Goal: Task Accomplishment & Management: Use online tool/utility

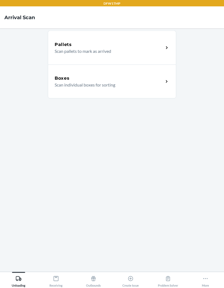
scroll to position [22, 0]
click at [132, 281] on icon at bounding box center [131, 278] width 6 height 6
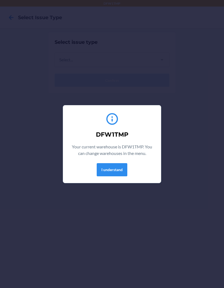
click at [124, 167] on button "I understand" at bounding box center [112, 169] width 31 height 13
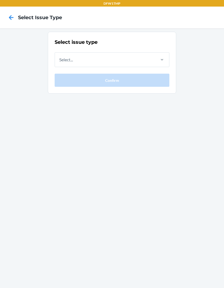
click at [87, 71] on div "Select issue type Select... Confirm" at bounding box center [112, 63] width 115 height 48
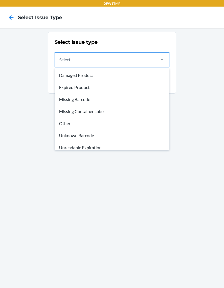
click at [88, 112] on div "Missing Container Label" at bounding box center [112, 111] width 113 height 12
click at [60, 63] on input "option Damaged Product focused, 1 of 8. 8 results available. Use Up and Down to…" at bounding box center [59, 59] width 1 height 7
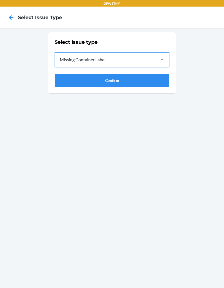
click at [105, 86] on button "Confirm" at bounding box center [112, 80] width 115 height 13
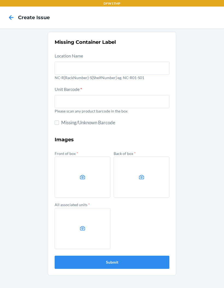
click at [108, 89] on div "Unit Barcode * Please scan any product barcode in the box" at bounding box center [112, 101] width 115 height 30
click at [84, 106] on input "text" at bounding box center [112, 101] width 115 height 13
click at [55, 121] on input "Missing/Unknown Barcode" at bounding box center [57, 122] width 4 height 4
checkbox input "true"
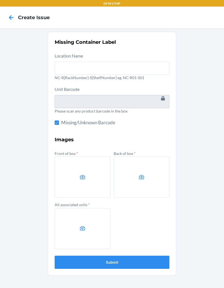
click at [78, 182] on label at bounding box center [83, 176] width 56 height 41
click at [0, 0] on input "file" at bounding box center [0, 0] width 0 height 0
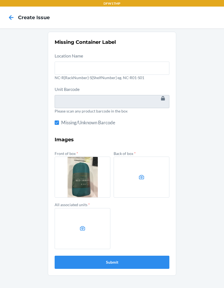
click at [124, 173] on label at bounding box center [142, 176] width 56 height 41
click at [0, 0] on input "file" at bounding box center [0, 0] width 0 height 0
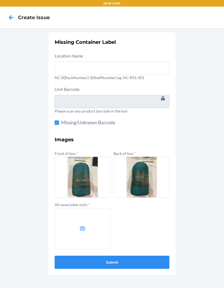
click at [87, 229] on label at bounding box center [83, 228] width 56 height 41
click at [0, 0] on input "file" at bounding box center [0, 0] width 0 height 0
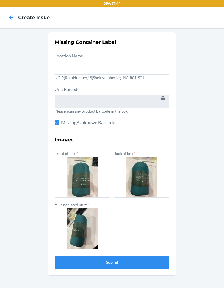
click at [134, 262] on button "Submit" at bounding box center [112, 261] width 115 height 13
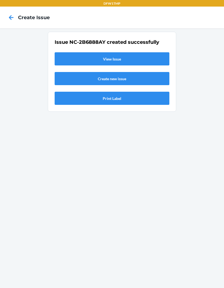
click at [119, 59] on link "View Issue" at bounding box center [112, 58] width 115 height 13
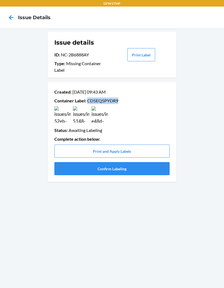
click at [118, 164] on button "Confirm Labeling" at bounding box center [111, 168] width 115 height 13
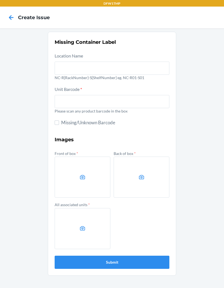
scroll to position [1, 0]
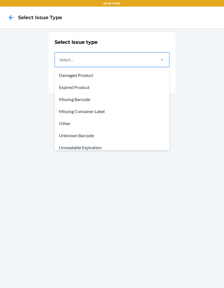
click at [85, 97] on div "Missing Barcode" at bounding box center [112, 99] width 113 height 12
click at [60, 63] on input "option Damaged Product focused, 1 of 8. 8 results available. Use Up and Down to…" at bounding box center [59, 59] width 1 height 7
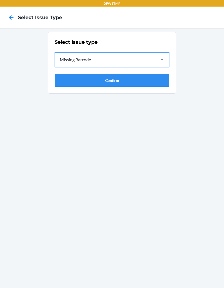
click at [130, 76] on button "Confirm" at bounding box center [112, 80] width 115 height 13
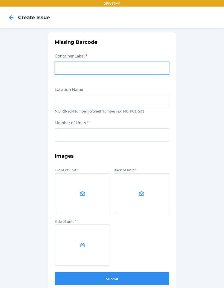
click at [118, 70] on input "text" at bounding box center [112, 68] width 115 height 13
click at [107, 70] on input "text" at bounding box center [112, 68] width 115 height 13
paste input "CD5EQ5PYDR9"
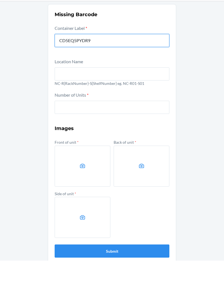
type input "CD5EQ5PYDR9"
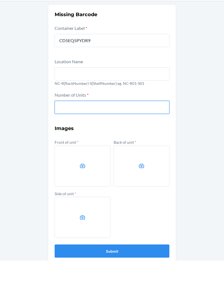
click at [127, 128] on input "number" at bounding box center [112, 134] width 115 height 13
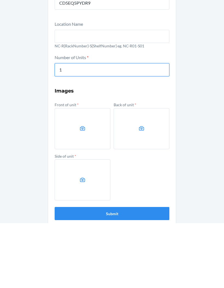
type input "1"
click at [82, 173] on label at bounding box center [83, 193] width 56 height 41
click at [0, 0] on input "file" at bounding box center [0, 0] width 0 height 0
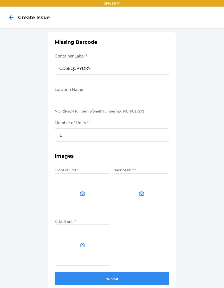
click at [80, 191] on icon at bounding box center [82, 193] width 5 height 4
click at [0, 0] on input "file" at bounding box center [0, 0] width 0 height 0
click at [140, 190] on icon at bounding box center [142, 193] width 6 height 6
click at [0, 0] on input "file" at bounding box center [0, 0] width 0 height 0
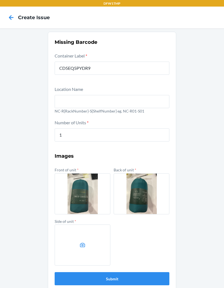
click at [87, 224] on label at bounding box center [83, 244] width 56 height 41
click at [0, 0] on input "file" at bounding box center [0, 0] width 0 height 0
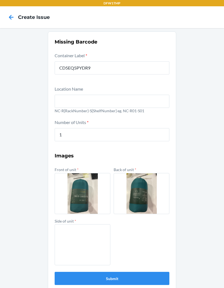
scroll to position [12, 0]
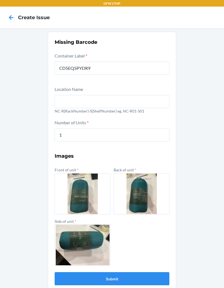
click at [130, 272] on button "Submit" at bounding box center [112, 278] width 115 height 13
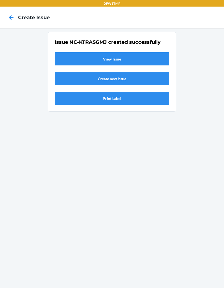
click at [138, 52] on link "View Issue" at bounding box center [112, 58] width 115 height 13
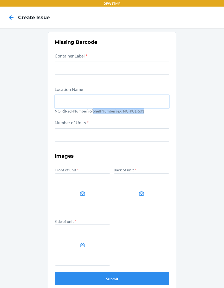
click at [148, 97] on input "text" at bounding box center [112, 101] width 115 height 13
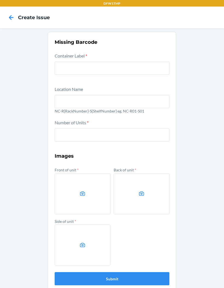
click at [9, 18] on icon at bounding box center [11, 17] width 9 height 9
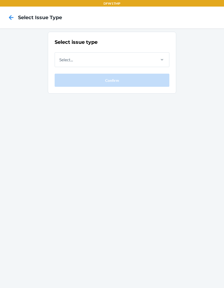
click at [15, 19] on icon at bounding box center [11, 17] width 9 height 9
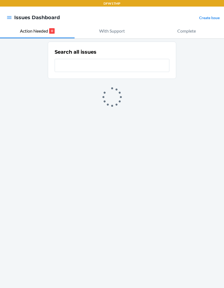
click at [115, 33] on p "With Support" at bounding box center [112, 31] width 26 height 7
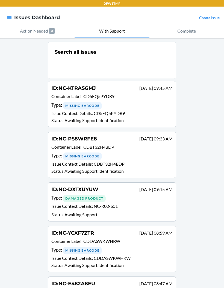
click at [86, 105] on div "Missing Barcode" at bounding box center [82, 106] width 39 height 8
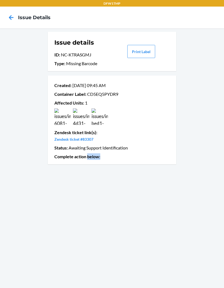
click at [161, 83] on p "Created : Sep 20 09:45 AM" at bounding box center [111, 85] width 115 height 7
click at [11, 19] on icon at bounding box center [11, 17] width 9 height 9
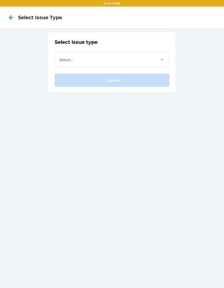
click at [107, 275] on div "Select issue type Select... Confirm" at bounding box center [112, 157] width 224 height 259
click at [67, 44] on h2 "Select issue type" at bounding box center [112, 42] width 115 height 7
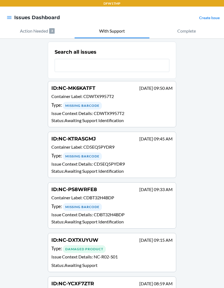
click at [120, 63] on input "text" at bounding box center [112, 65] width 115 height 13
click at [131, 69] on input "text" at bounding box center [112, 65] width 115 height 13
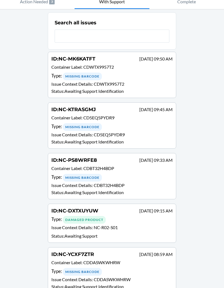
scroll to position [31, 0]
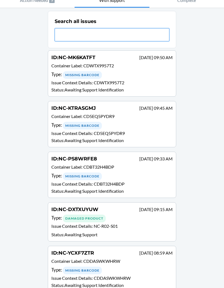
click at [116, 34] on input "text" at bounding box center [112, 34] width 115 height 13
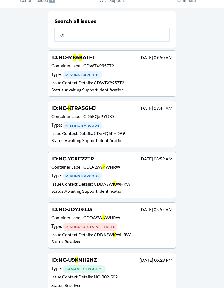
type input "Ktr"
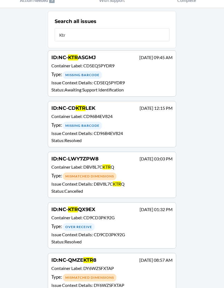
click at [132, 126] on div "Type : Missing Barcode" at bounding box center [111, 125] width 121 height 8
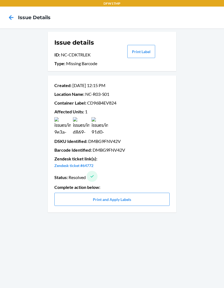
click at [186, 278] on div "Issue details ID : NC-CDKTRLEK Type : Missing Barcode Print Label Created : Jul…" at bounding box center [112, 157] width 224 height 259
click at [13, 21] on icon at bounding box center [11, 17] width 9 height 9
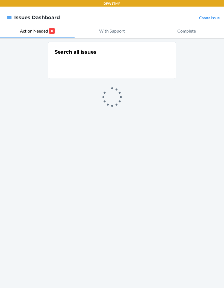
click at [74, 67] on input "text" at bounding box center [112, 65] width 115 height 13
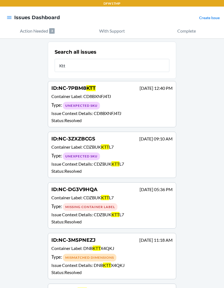
type input "Kt"
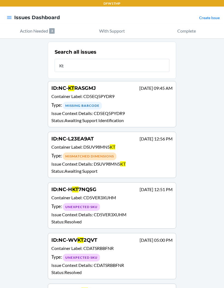
click at [136, 101] on p "Container Label : CD5EQ5PYDR9" at bounding box center [111, 97] width 121 height 8
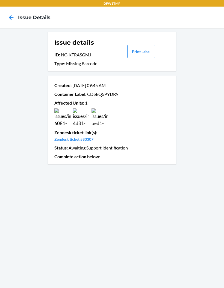
click at [218, 147] on div "Issue details ID : NC-KTRASGMJ Type : Missing Barcode Print Label Created : Sep…" at bounding box center [112, 157] width 224 height 259
click at [213, 150] on div "Issue details ID : NC-KTRASGMJ Type : Missing Barcode Print Label Created : Sep…" at bounding box center [112, 157] width 224 height 259
click at [62, 114] on img at bounding box center [62, 116] width 16 height 16
click at [99, 114] on img at bounding box center [100, 116] width 16 height 16
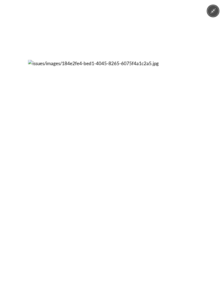
click at [100, 215] on img at bounding box center [112, 144] width 168 height 168
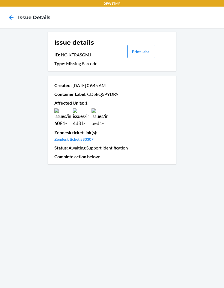
click at [86, 119] on img at bounding box center [81, 116] width 16 height 16
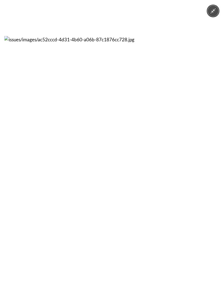
click at [107, 201] on img at bounding box center [112, 144] width 216 height 216
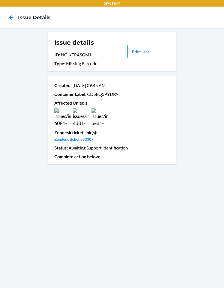
click at [7, 21] on icon at bounding box center [11, 17] width 9 height 9
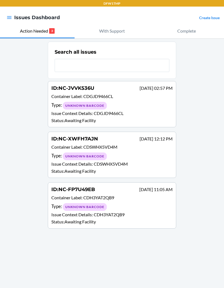
click at [102, 32] on p "With Support" at bounding box center [112, 31] width 26 height 7
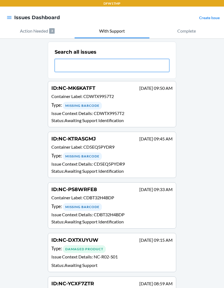
click at [89, 65] on input "text" at bounding box center [112, 65] width 115 height 13
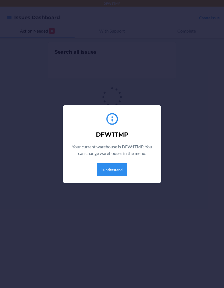
click at [116, 170] on button "I understand" at bounding box center [112, 169] width 31 height 13
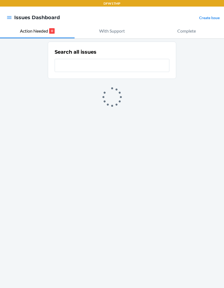
click at [112, 35] on button "With Support" at bounding box center [112, 31] width 75 height 14
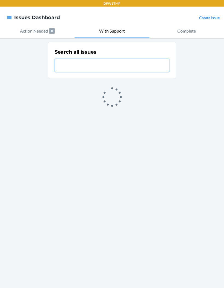
click at [84, 66] on input "text" at bounding box center [112, 65] width 115 height 13
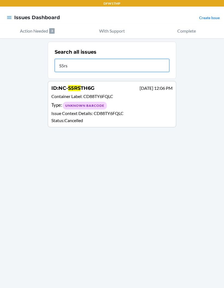
type input "S5rst"
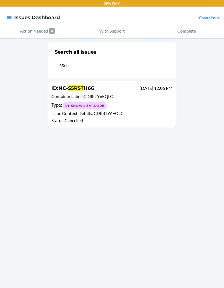
click at [91, 109] on div "Unknown Barcode" at bounding box center [85, 106] width 44 height 8
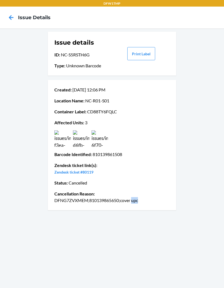
click at [133, 205] on div "Created : Sep 04 12:06 PM Location Name : NC-R01-S01 Container Label : CD88TY6F…" at bounding box center [111, 144] width 115 height 121
click at [130, 214] on div "Issue details ID : NC-S5RSTH6G Type : Unknown Barcode Print Label Created : Sep…" at bounding box center [112, 157] width 224 height 259
click at [83, 139] on img at bounding box center [81, 138] width 16 height 16
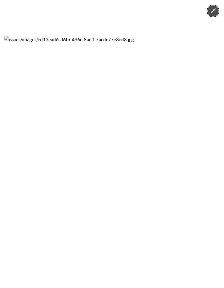
click at [107, 188] on img at bounding box center [112, 144] width 216 height 216
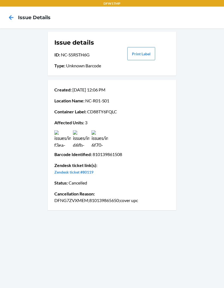
click at [59, 232] on div "Issue details ID : NC-S5RSTH6G Type : Unknown Barcode Print Label Created : Sep…" at bounding box center [112, 157] width 224 height 259
click at [84, 136] on img at bounding box center [81, 138] width 16 height 16
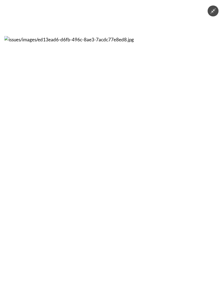
click at [51, 264] on div at bounding box center [112, 144] width 224 height 288
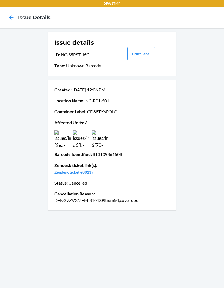
click at [69, 138] on img at bounding box center [62, 138] width 16 height 16
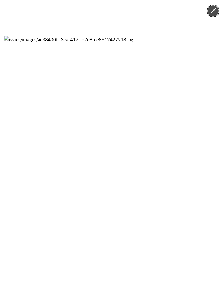
click at [60, 264] on div at bounding box center [112, 144] width 224 height 288
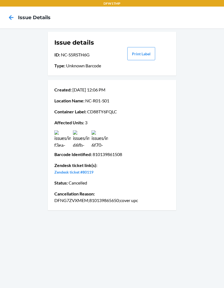
click at [106, 142] on img at bounding box center [100, 138] width 16 height 16
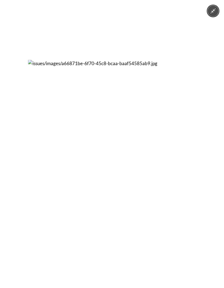
click at [81, 262] on div at bounding box center [112, 144] width 224 height 288
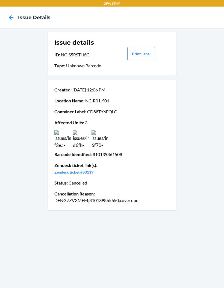
click at [103, 136] on img at bounding box center [100, 138] width 16 height 16
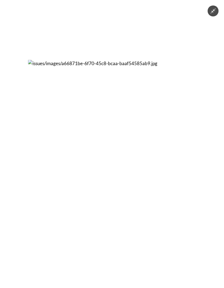
click at [95, 266] on div at bounding box center [112, 144] width 224 height 288
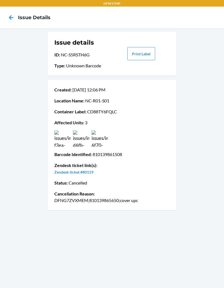
click at [66, 217] on div "Issue details ID : NC-S5RSTH6G Type : Unknown Barcode Print Label Created : Sep…" at bounding box center [112, 157] width 224 height 259
click at [16, 21] on icon at bounding box center [11, 17] width 9 height 9
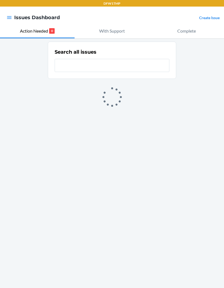
click at [109, 27] on button "With Support" at bounding box center [112, 31] width 75 height 14
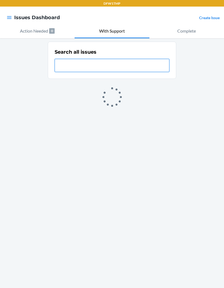
click at [90, 68] on input "text" at bounding box center [112, 65] width 115 height 13
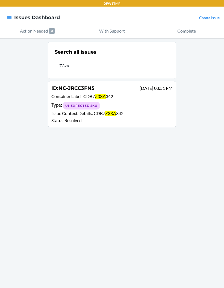
click at [115, 33] on p "With Support" at bounding box center [112, 31] width 26 height 7
click at [127, 71] on input "Z3xa" at bounding box center [112, 65] width 115 height 13
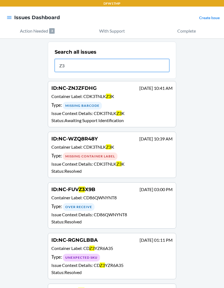
type input "Z"
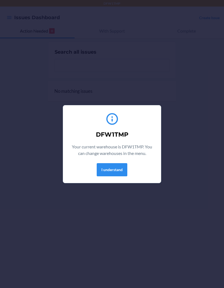
click at [114, 174] on button "I understand" at bounding box center [112, 169] width 31 height 13
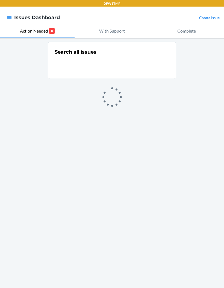
click at [118, 35] on button "With Support" at bounding box center [112, 31] width 75 height 14
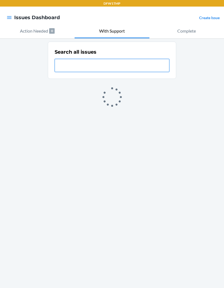
click at [93, 65] on input "text" at bounding box center [112, 65] width 115 height 13
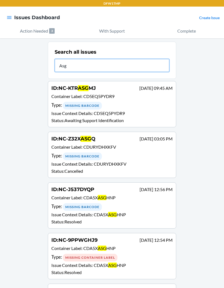
type input "Asgq"
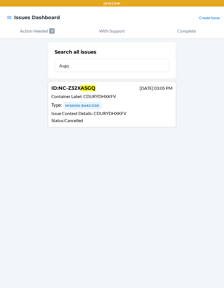
click at [115, 92] on div "ID : NC-Z32X ASGQ [DATE] 03:05 PM Container Label : CDURYDHXKFV Type : Missing …" at bounding box center [111, 104] width 121 height 39
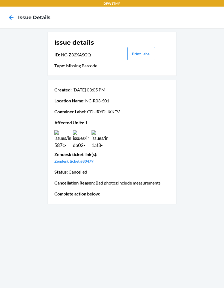
click at [85, 136] on img at bounding box center [81, 138] width 16 height 16
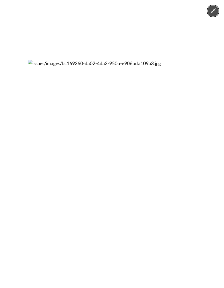
click at [17, 190] on div at bounding box center [112, 144] width 224 height 288
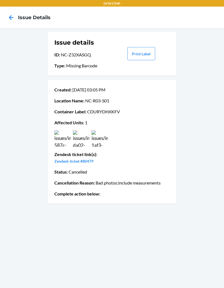
click at [67, 141] on img at bounding box center [62, 138] width 16 height 16
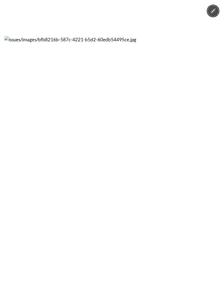
click at [11, 176] on img at bounding box center [112, 144] width 216 height 216
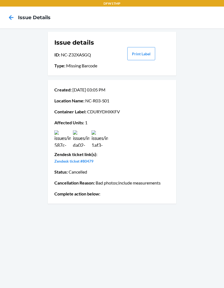
click at [103, 134] on img at bounding box center [100, 138] width 16 height 16
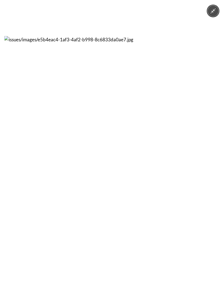
click at [38, 214] on img at bounding box center [112, 144] width 216 height 216
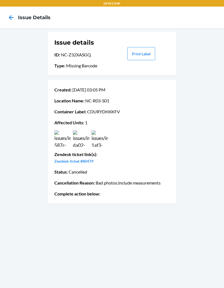
click at [64, 139] on img at bounding box center [62, 138] width 16 height 16
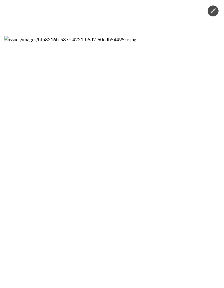
click at [95, 156] on img at bounding box center [112, 144] width 216 height 216
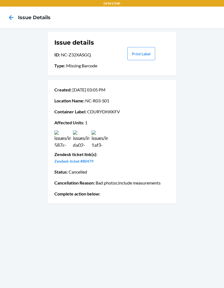
click at [104, 136] on img at bounding box center [100, 138] width 16 height 16
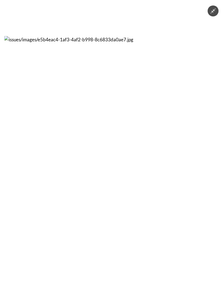
click at [81, 215] on img at bounding box center [112, 144] width 216 height 216
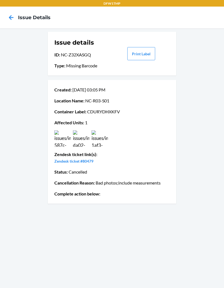
click at [144, 191] on p "Complete action below :" at bounding box center [111, 193] width 115 height 7
click at [59, 141] on img at bounding box center [62, 138] width 16 height 16
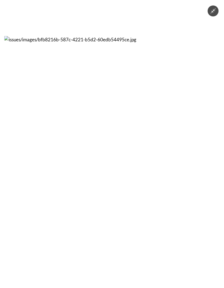
click at [77, 196] on img at bounding box center [112, 144] width 216 height 216
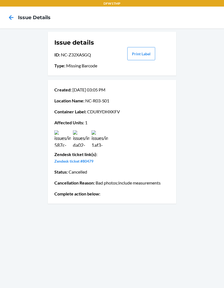
click at [101, 142] on img at bounding box center [100, 138] width 16 height 16
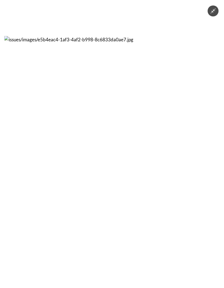
click at [83, 207] on img at bounding box center [112, 144] width 216 height 216
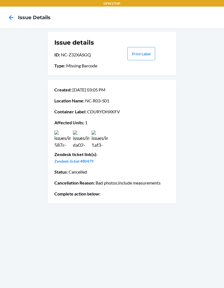
click at [8, 16] on icon at bounding box center [11, 17] width 9 height 9
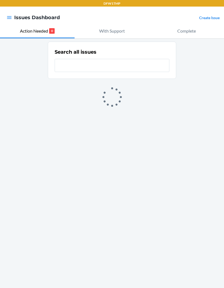
click at [105, 33] on p "With Support" at bounding box center [112, 31] width 26 height 7
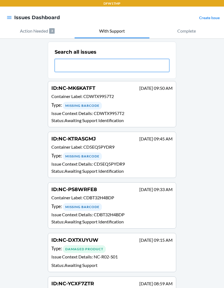
click at [71, 60] on input "text" at bounding box center [112, 65] width 115 height 13
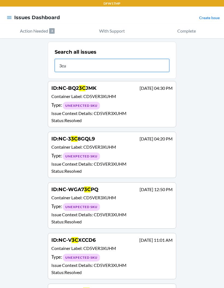
type input "3cub"
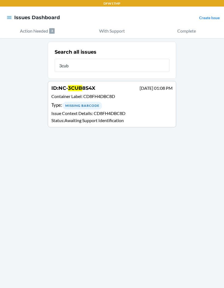
click at [83, 107] on div "Missing Barcode" at bounding box center [82, 106] width 39 height 8
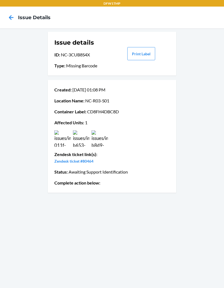
click at [84, 139] on img at bounding box center [81, 138] width 16 height 16
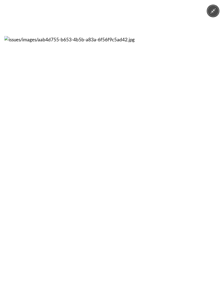
click at [106, 196] on img at bounding box center [112, 144] width 216 height 216
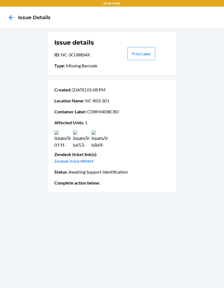
click at [63, 138] on img at bounding box center [62, 138] width 16 height 16
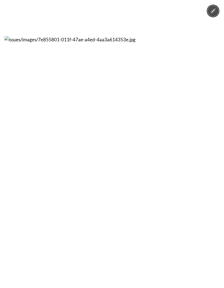
click at [78, 217] on img at bounding box center [112, 144] width 216 height 216
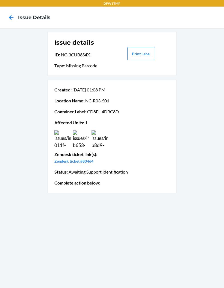
click at [102, 139] on img at bounding box center [100, 138] width 16 height 16
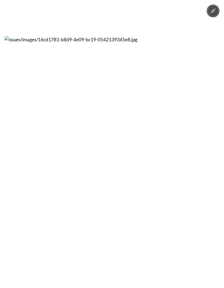
click at [40, 211] on img at bounding box center [112, 144] width 216 height 216
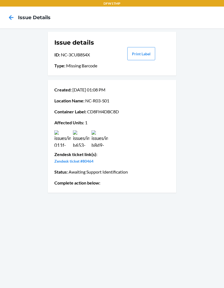
click at [21, 23] on nav "Issue details" at bounding box center [112, 18] width 224 height 22
click at [15, 21] on icon at bounding box center [11, 17] width 9 height 9
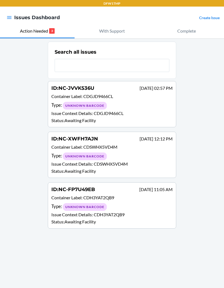
click at [62, 63] on input "text" at bounding box center [112, 65] width 115 height 13
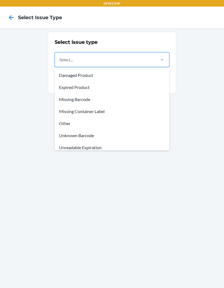
click at [66, 114] on div "Missing Container Label" at bounding box center [112, 111] width 113 height 12
click at [60, 63] on input "option Missing Container Label focused, 4 of 8. 8 results available. Use Up and…" at bounding box center [59, 59] width 1 height 7
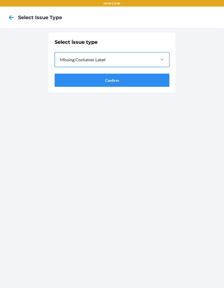
click at [63, 84] on button "Confirm" at bounding box center [112, 80] width 115 height 13
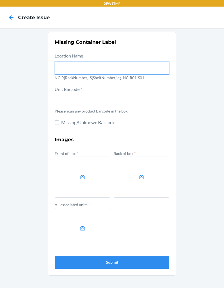
click at [63, 69] on input "text" at bounding box center [112, 68] width 115 height 13
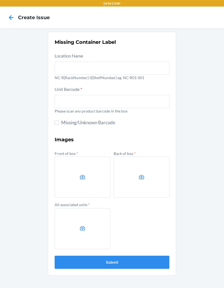
click at [64, 98] on input "text" at bounding box center [112, 101] width 115 height 13
click at [59, 123] on input "Missing/Unknown Barcode" at bounding box center [57, 122] width 4 height 4
checkbox input "true"
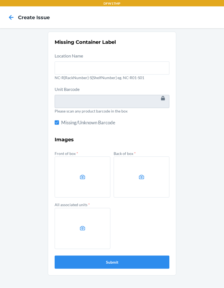
scroll to position [22, 0]
click at [76, 157] on label at bounding box center [83, 176] width 56 height 41
click at [0, 0] on input "file" at bounding box center [0, 0] width 0 height 0
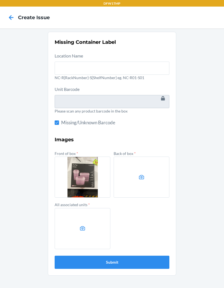
click at [144, 164] on label at bounding box center [142, 176] width 56 height 41
click at [0, 0] on input "file" at bounding box center [0, 0] width 0 height 0
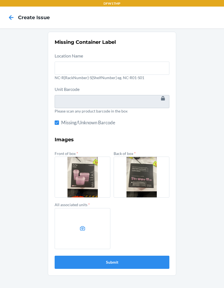
click at [85, 226] on icon at bounding box center [82, 228] width 5 height 4
click at [0, 0] on input "file" at bounding box center [0, 0] width 0 height 0
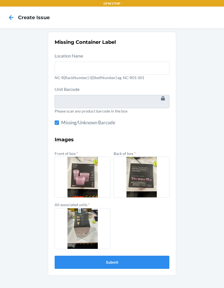
click at [146, 255] on button "Submit" at bounding box center [112, 261] width 115 height 13
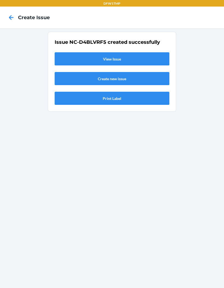
click at [153, 52] on link "View Issue" at bounding box center [112, 58] width 115 height 13
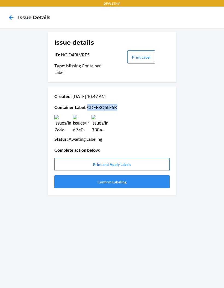
click at [105, 104] on p "Container Label : CDFFXQ5LE5K" at bounding box center [111, 107] width 115 height 7
click at [94, 104] on p "Container Label : CDFFXQ5LE5K" at bounding box center [111, 107] width 115 height 7
copy p "CDFFXQ5LE5K"
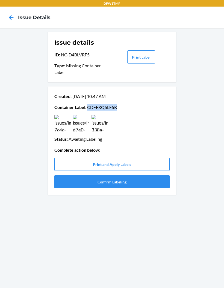
click at [62, 175] on button "Confirm Labeling" at bounding box center [111, 181] width 115 height 13
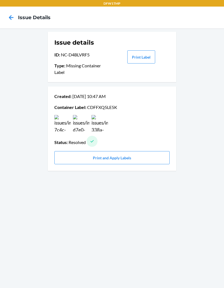
click at [92, 104] on p "Container Label : CDFFXQ5LE5K" at bounding box center [111, 107] width 115 height 7
click at [93, 91] on div "Created : Sep 20 10:47 AM Container Label : CDFFXQ5LE5K Status : Resolved Print…" at bounding box center [111, 128] width 115 height 75
copy p "CDFFXQ5LE5K"
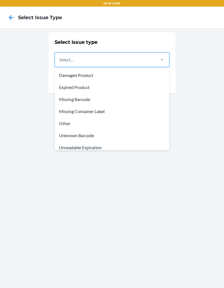
click at [85, 98] on div "Missing Barcode" at bounding box center [112, 99] width 113 height 12
click at [60, 63] on input "option Missing Barcode focused, 3 of 8. 8 results available. Use Up and Down to…" at bounding box center [59, 59] width 1 height 7
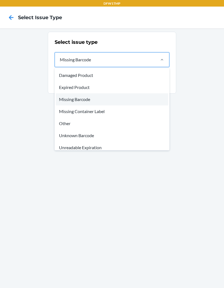
click at [94, 136] on div "Unknown Barcode" at bounding box center [112, 135] width 113 height 12
click at [60, 63] on input "option Missing Barcode, selected. option Unknown Barcode focused, 6 of 8. 8 res…" at bounding box center [59, 59] width 1 height 7
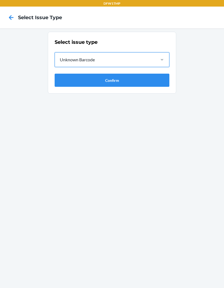
click at [135, 78] on button "Confirm" at bounding box center [112, 80] width 115 height 13
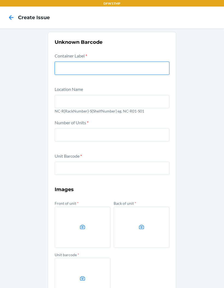
click at [149, 68] on input "text" at bounding box center [112, 68] width 115 height 13
click at [127, 70] on input "text" at bounding box center [112, 68] width 115 height 13
paste input "CDFFXQ5LE5K"
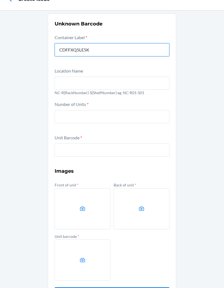
scroll to position [18, 0]
type input "CDFFXQ5LE5K"
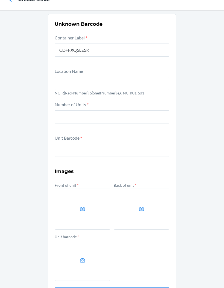
click at [140, 117] on input "number" at bounding box center [112, 116] width 115 height 13
click at [123, 78] on input "text" at bounding box center [112, 83] width 115 height 13
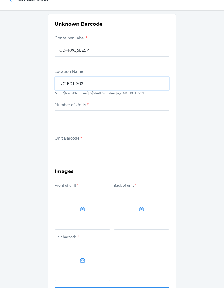
type input "NC-R01-S03"
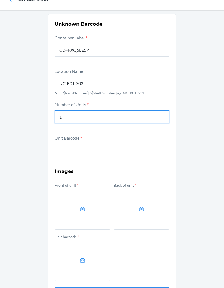
type input "1"
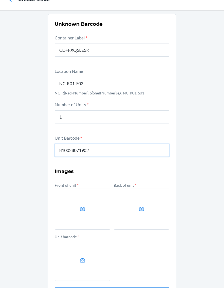
type input "810028071902"
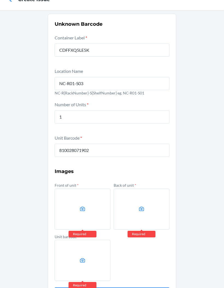
click at [83, 221] on label at bounding box center [83, 208] width 56 height 41
click at [0, 0] on input "file" at bounding box center [0, 0] width 0 height 0
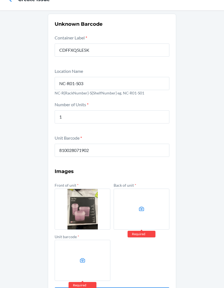
click at [154, 216] on label at bounding box center [142, 208] width 56 height 41
click at [0, 0] on input "file" at bounding box center [0, 0] width 0 height 0
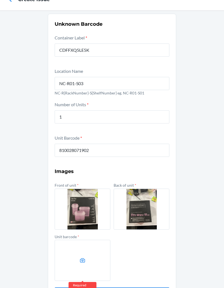
click at [81, 256] on label at bounding box center [83, 260] width 56 height 41
click at [0, 0] on input "file" at bounding box center [0, 0] width 0 height 0
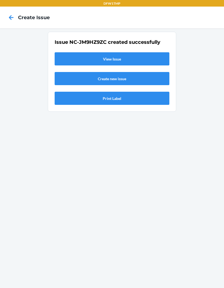
scroll to position [0, 0]
click at [123, 52] on link "View Issue" at bounding box center [112, 58] width 115 height 13
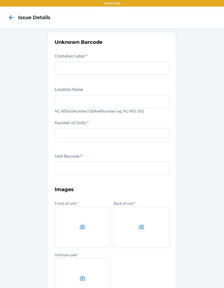
scroll to position [22, 0]
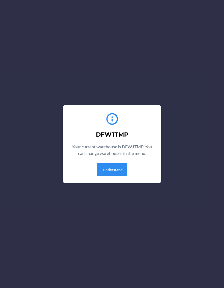
click at [107, 166] on button "I understand" at bounding box center [112, 169] width 31 height 13
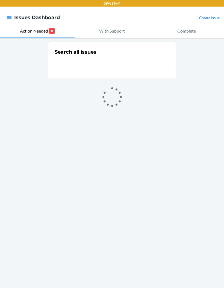
click at [7, 14] on button "button" at bounding box center [9, 17] width 5 height 7
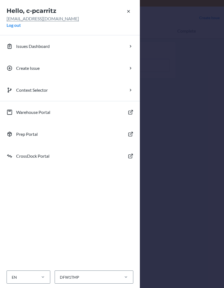
click at [201, 156] on div "Hello, c-pcarritz [EMAIL_ADDRESS][DOMAIN_NAME] Log out Issues Dashboard Create …" at bounding box center [112, 144] width 224 height 288
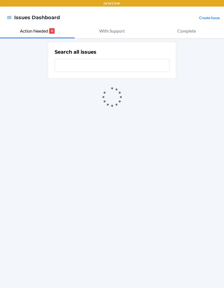
click at [10, 16] on icon "button" at bounding box center [9, 17] width 5 height 5
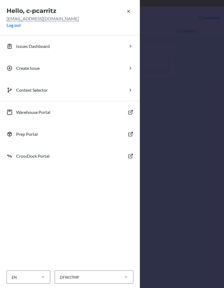
click at [206, 157] on div "Hello, c-pcarritz [EMAIL_ADDRESS][DOMAIN_NAME] Log out Issues Dashboard Create …" at bounding box center [112, 144] width 224 height 288
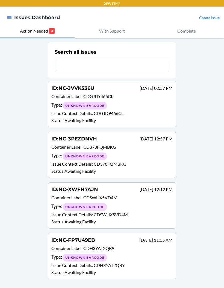
click at [11, 15] on icon "button" at bounding box center [9, 17] width 5 height 5
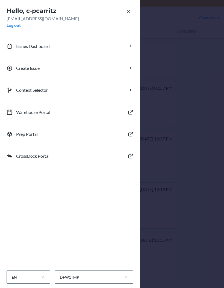
click at [18, 48] on p "Issues Dashboard" at bounding box center [33, 46] width 34 height 7
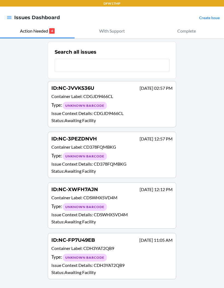
click at [8, 13] on div at bounding box center [9, 17] width 10 height 11
click at [11, 16] on icon "button" at bounding box center [9, 17] width 5 height 3
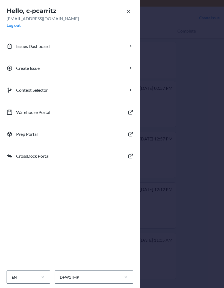
click at [129, 46] on icon "button" at bounding box center [130, 45] width 5 height 5
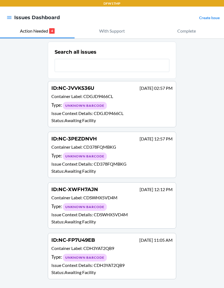
click at [8, 18] on icon "button" at bounding box center [9, 17] width 5 height 3
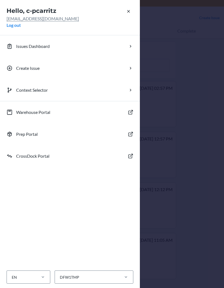
click at [131, 42] on button "Issues Dashboard" at bounding box center [70, 46] width 140 height 22
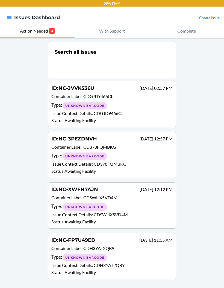
click at [7, 15] on icon "button" at bounding box center [9, 17] width 5 height 5
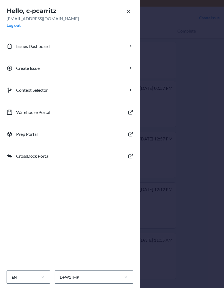
click at [129, 66] on icon "button" at bounding box center [130, 67] width 5 height 5
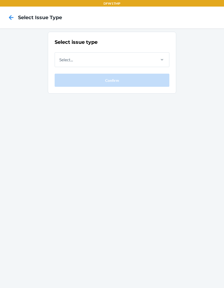
click at [10, 16] on icon at bounding box center [11, 17] width 5 height 5
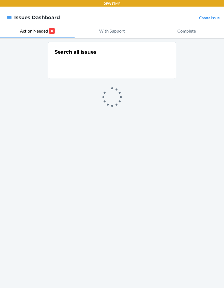
click at [4, 17] on nav "Issues Dashboard Create Issue" at bounding box center [112, 18] width 224 height 22
click at [8, 21] on button "button" at bounding box center [9, 17] width 5 height 7
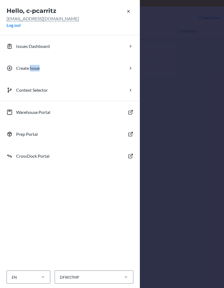
click at [178, 83] on div "Hello, c-pcarritz c-pcarritz@flexport.com Log out Issues Dashboard Create Issue…" at bounding box center [112, 144] width 224 height 288
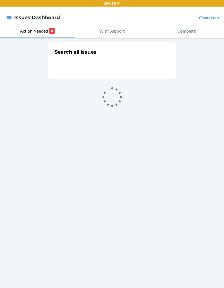
click at [10, 20] on icon "button" at bounding box center [9, 17] width 5 height 5
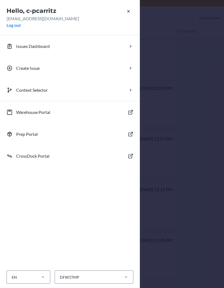
click at [26, 107] on button "Warehouse Portal" at bounding box center [70, 112] width 140 height 22
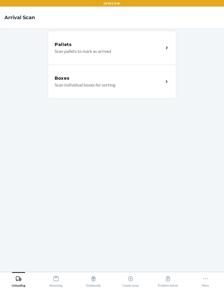
click at [66, 86] on p "Scan individual boxes for sorting" at bounding box center [107, 85] width 105 height 7
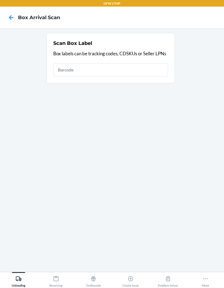
click at [5, 19] on div at bounding box center [11, 18] width 14 height 14
click at [9, 16] on icon at bounding box center [11, 17] width 9 height 9
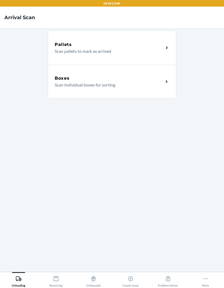
click at [69, 82] on p "Scan individual boxes for sorting" at bounding box center [107, 85] width 105 height 7
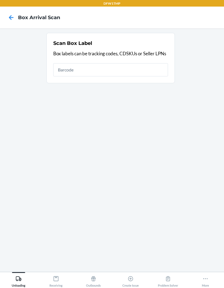
click at [10, 16] on icon at bounding box center [11, 17] width 9 height 9
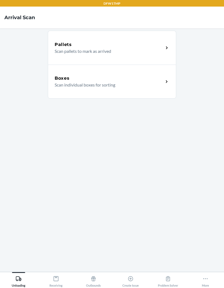
scroll to position [22, 0]
click at [59, 279] on div "Receiving" at bounding box center [56, 280] width 13 height 14
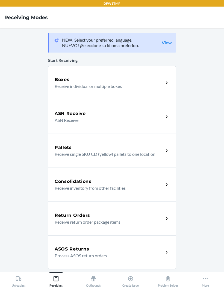
click at [60, 104] on div "ASN Receive ASN Receive" at bounding box center [112, 117] width 129 height 34
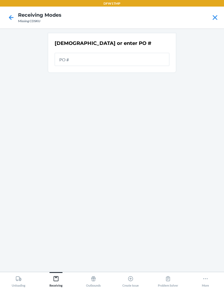
click at [65, 53] on input "text" at bounding box center [112, 59] width 115 height 13
type input "99296"
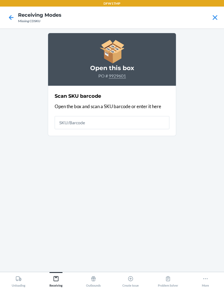
click at [63, 116] on input "text" at bounding box center [112, 122] width 115 height 13
click at [62, 116] on input "text" at bounding box center [112, 122] width 115 height 13
click at [53, 161] on div "Open this box PO # 9929601 Scan SKU barcode Open the box and scan a SKU barcode…" at bounding box center [112, 150] width 129 height 234
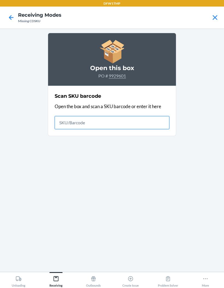
click at [60, 116] on input "text" at bounding box center [112, 122] width 115 height 13
type input "610655998197"
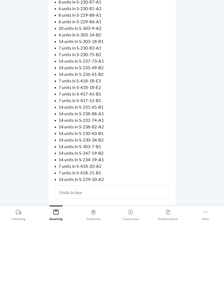
scroll to position [136, 0]
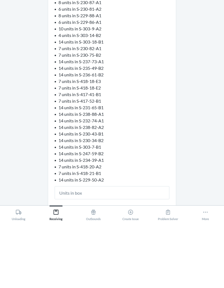
click at [21, 159] on main "Some units in this box have been previously received. 610655998197 Scanned DND …" at bounding box center [112, 149] width 224 height 243
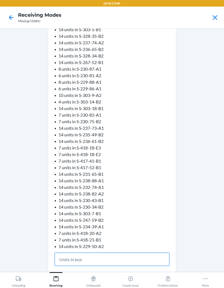
click at [66, 252] on input "text" at bounding box center [112, 258] width 115 height 13
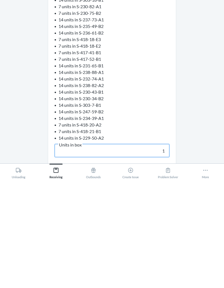
scroll to position [136, 0]
type input "14"
click at [71, 281] on button "Continue" at bounding box center [112, 287] width 129 height 13
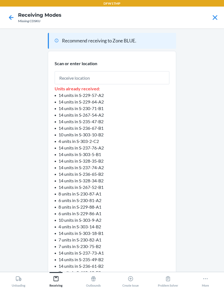
click at [68, 76] on input "text" at bounding box center [112, 77] width 115 height 13
click at [143, 87] on p "Units already received:" at bounding box center [112, 88] width 115 height 7
click at [150, 73] on input "text" at bounding box center [112, 77] width 115 height 13
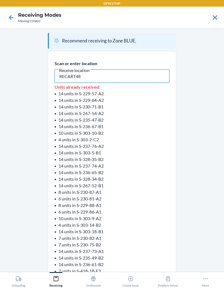
type input "RECART48"
click at [202, 152] on main "Recommend receiving to Zone BLUE. Scan or enter location Receive location RECAR…" at bounding box center [112, 149] width 224 height 243
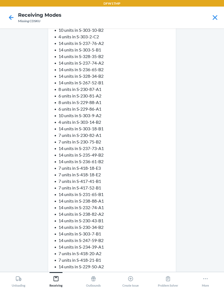
scroll to position [103, 0]
click at [161, 283] on button "Confirm receive" at bounding box center [112, 287] width 129 height 13
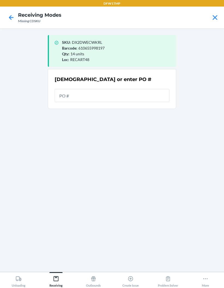
click at [8, 14] on icon at bounding box center [11, 17] width 9 height 9
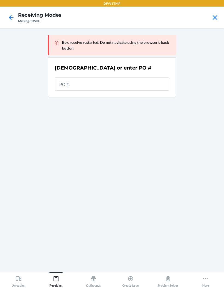
click at [10, 18] on icon at bounding box center [11, 17] width 5 height 5
click at [217, 16] on icon at bounding box center [215, 17] width 5 height 5
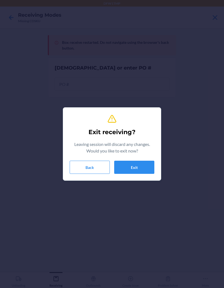
click at [83, 165] on button "Back" at bounding box center [90, 167] width 40 height 13
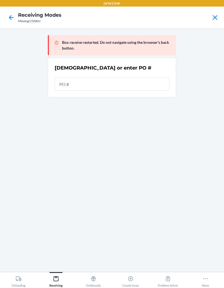
click at [217, 18] on icon at bounding box center [215, 17] width 9 height 9
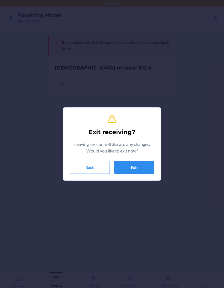
click at [135, 168] on button "Exit" at bounding box center [134, 167] width 40 height 13
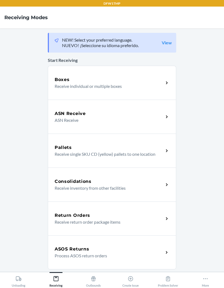
click at [111, 82] on div "Boxes" at bounding box center [109, 79] width 109 height 7
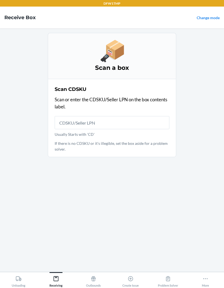
click at [57, 142] on p "If there is no CDSKU or it's illegible, set the box aside for a problem solver." at bounding box center [112, 145] width 115 height 11
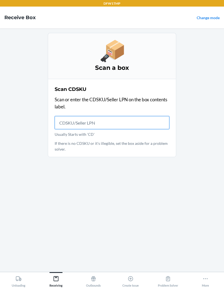
click at [83, 120] on input "Usually Starts with 'CD'" at bounding box center [112, 122] width 115 height 13
click at [81, 123] on input "Usually Starts with 'CD'" at bounding box center [112, 122] width 115 height 13
click at [73, 128] on input "Usually Starts with 'CD'" at bounding box center [112, 122] width 115 height 13
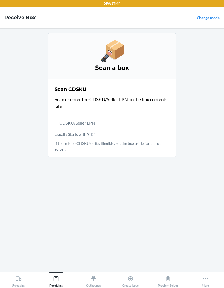
click at [30, 168] on main "Scan a box Scan CDSKU Scan or enter the CDSKU/Seller LPN on the box contents la…" at bounding box center [112, 149] width 224 height 243
click at [75, 127] on input "Usually Starts with 'CD'" at bounding box center [112, 122] width 115 height 13
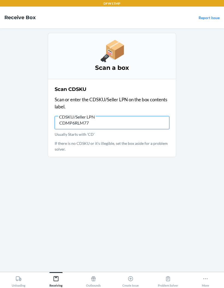
type input "CDMP6RLM77A"
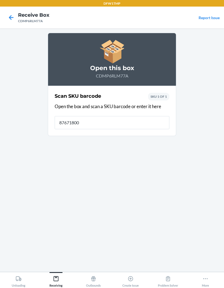
type input "876718002"
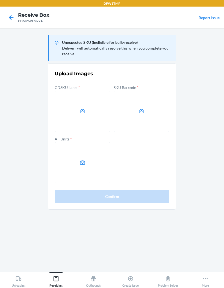
click at [218, 272] on main "Unexpected SKU (Ineligible for bulk-receive) Deliverr will automatically resolv…" at bounding box center [112, 149] width 224 height 243
click at [9, 29] on main "Unexpected SKU (Ineligible for bulk-receive) Deliverr will automatically resolv…" at bounding box center [112, 149] width 224 height 243
click at [11, 17] on icon at bounding box center [11, 17] width 9 height 9
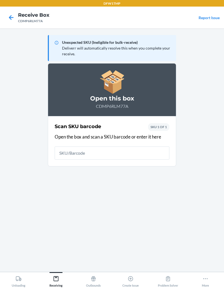
click at [8, 18] on icon at bounding box center [11, 17] width 9 height 9
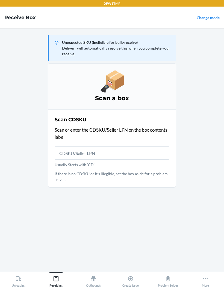
click at [206, 19] on link "Change mode" at bounding box center [208, 17] width 23 height 5
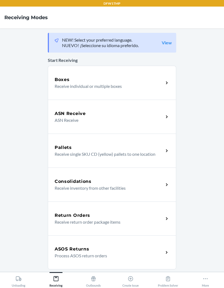
click at [94, 83] on p "Receive individual or multiple boxes" at bounding box center [107, 86] width 105 height 7
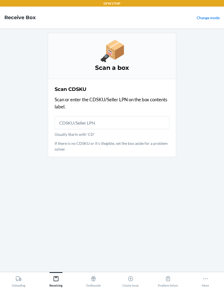
click at [77, 124] on input "Usually Starts with 'CD'" at bounding box center [112, 122] width 115 height 13
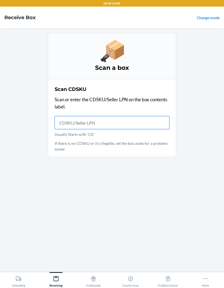
click at [165, 117] on input "Usually Starts with 'CD'" at bounding box center [112, 122] width 115 height 13
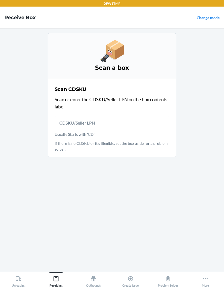
click at [206, 171] on main "Scan a box Scan CDSKU Scan or enter the CDSKU/Seller LPN on the box contents la…" at bounding box center [112, 149] width 224 height 243
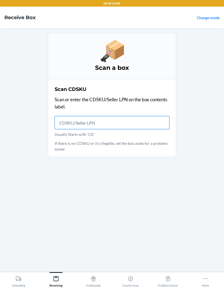
click at [164, 117] on input "Usually Starts with 'CD'" at bounding box center [112, 122] width 115 height 13
type input "FB84EGHVK"
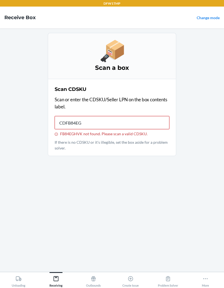
type input "CDFB84EGH"
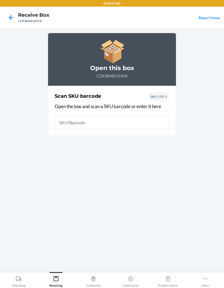
click at [54, 184] on div "Open this box CDFB84EGHVK Scan SKU barcode Open the box and scan a SKU barcode …" at bounding box center [112, 150] width 129 height 234
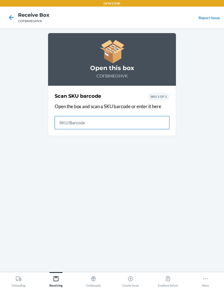
click at [70, 122] on input "text" at bounding box center [112, 122] width 115 height 13
type input "MGS-ES800223X2"
